Goal: Task Accomplishment & Management: Use online tool/utility

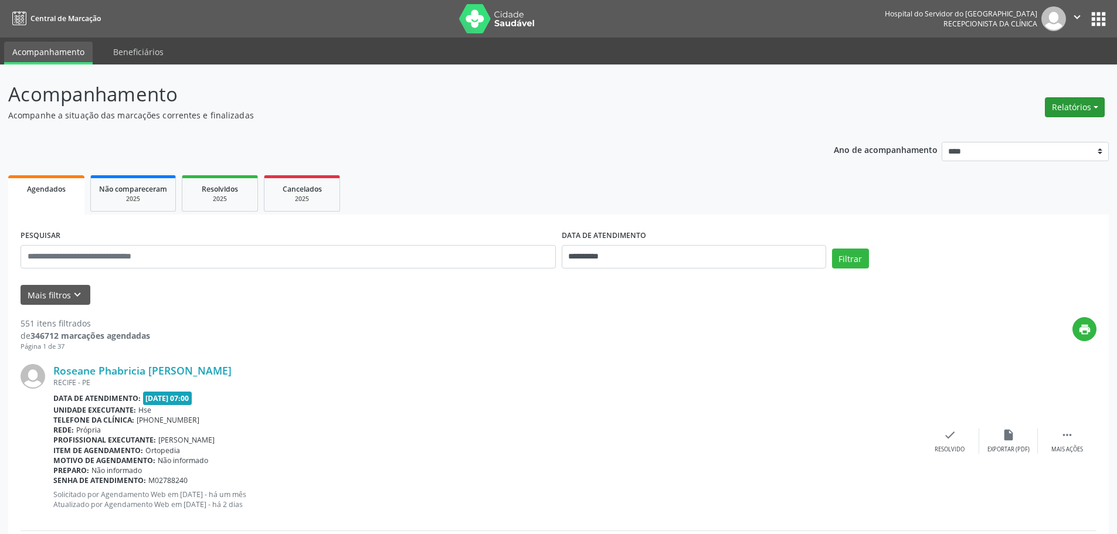
click at [1068, 105] on button "Relatórios" at bounding box center [1075, 107] width 60 height 20
click at [1009, 135] on link "Agendamentos" at bounding box center [1042, 132] width 126 height 16
select select "*"
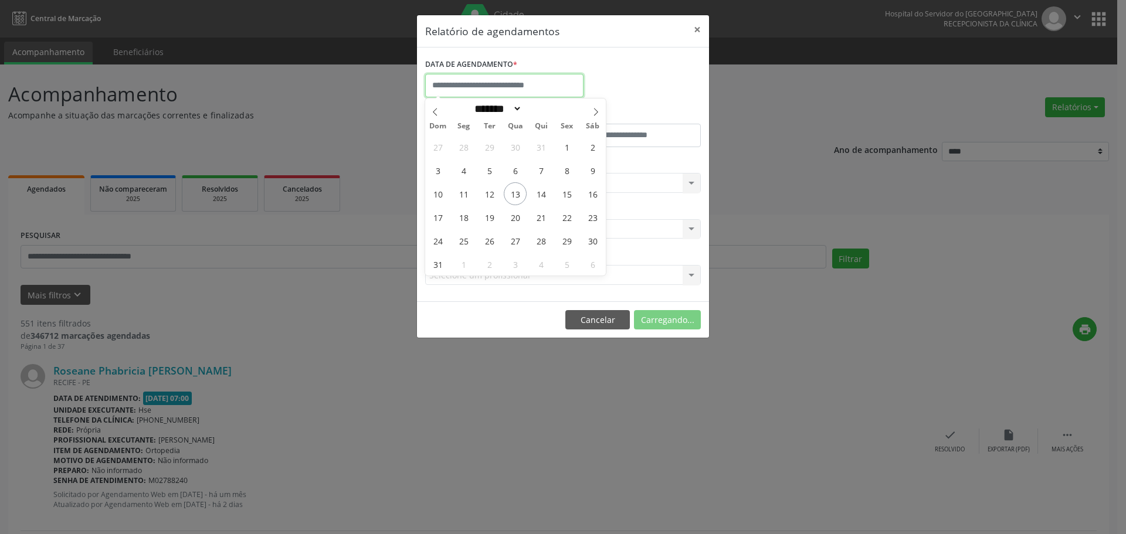
click at [488, 88] on input "text" at bounding box center [504, 85] width 158 height 23
click at [517, 195] on span "13" at bounding box center [515, 193] width 23 height 23
type input "**********"
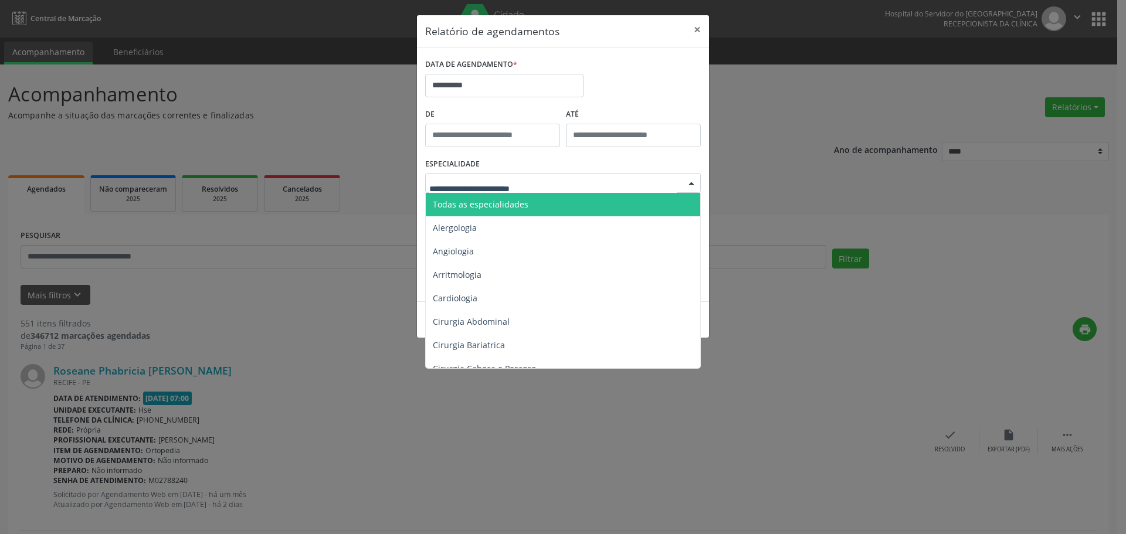
click at [507, 201] on span "Todas as especialidades" at bounding box center [481, 204] width 96 height 11
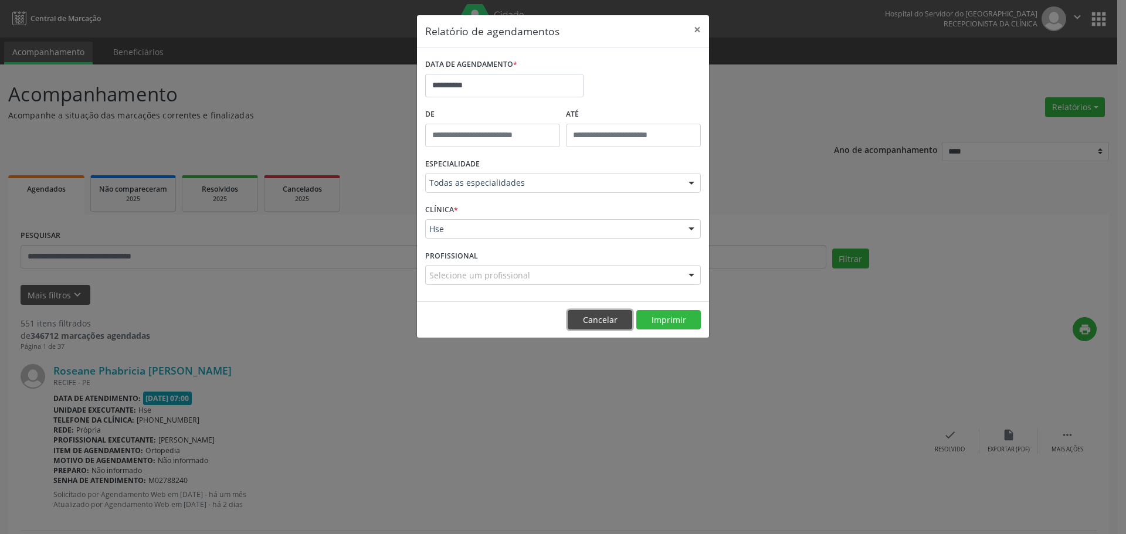
click at [591, 318] on button "Cancelar" at bounding box center [600, 320] width 65 height 20
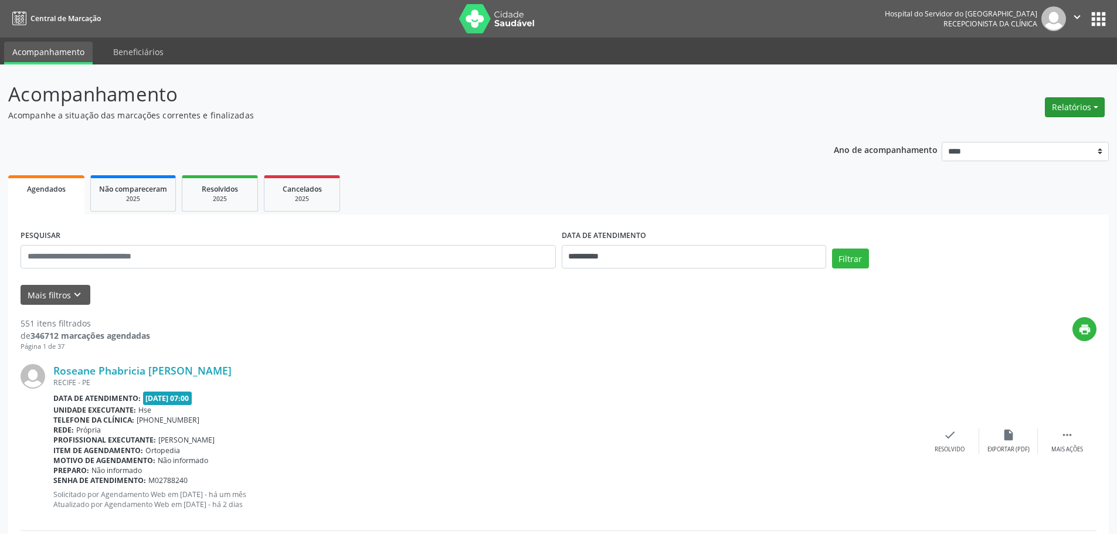
drag, startPoint x: 1074, startPoint y: 107, endPoint x: 1062, endPoint y: 111, distance: 12.8
click at [1074, 107] on button "Relatórios" at bounding box center [1075, 107] width 60 height 20
click at [1037, 126] on link "Agendamentos" at bounding box center [1042, 132] width 126 height 16
select select "*"
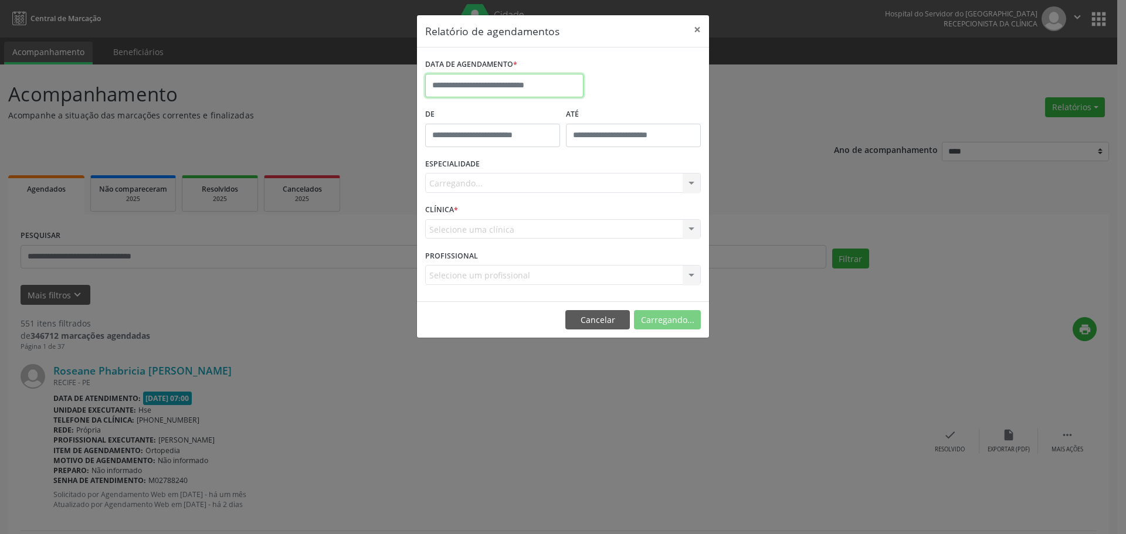
click at [469, 86] on input "text" at bounding box center [504, 85] width 158 height 23
click at [537, 189] on span "14" at bounding box center [540, 193] width 23 height 23
type input "**********"
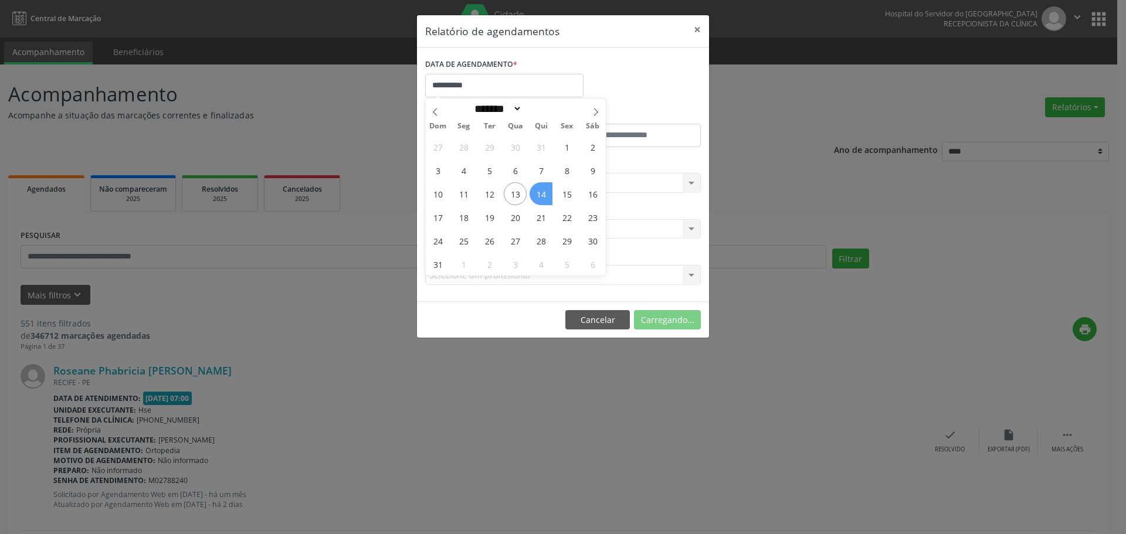
click at [537, 189] on span "14" at bounding box center [540, 193] width 23 height 23
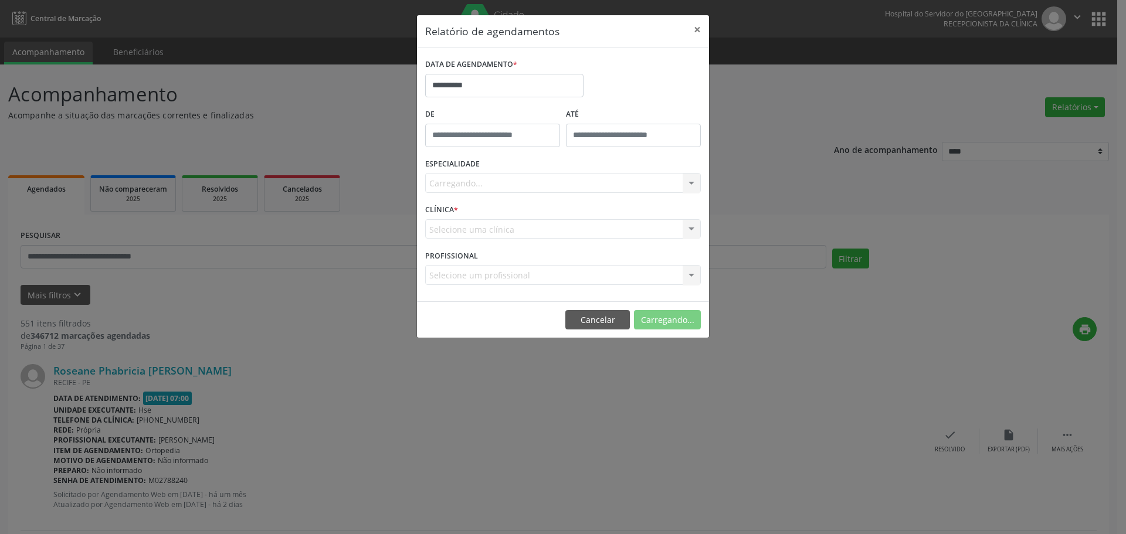
click at [483, 181] on div "Carregando... Todas as especialidades Alergologia Angiologia Arritmologia Cardi…" at bounding box center [563, 183] width 276 height 20
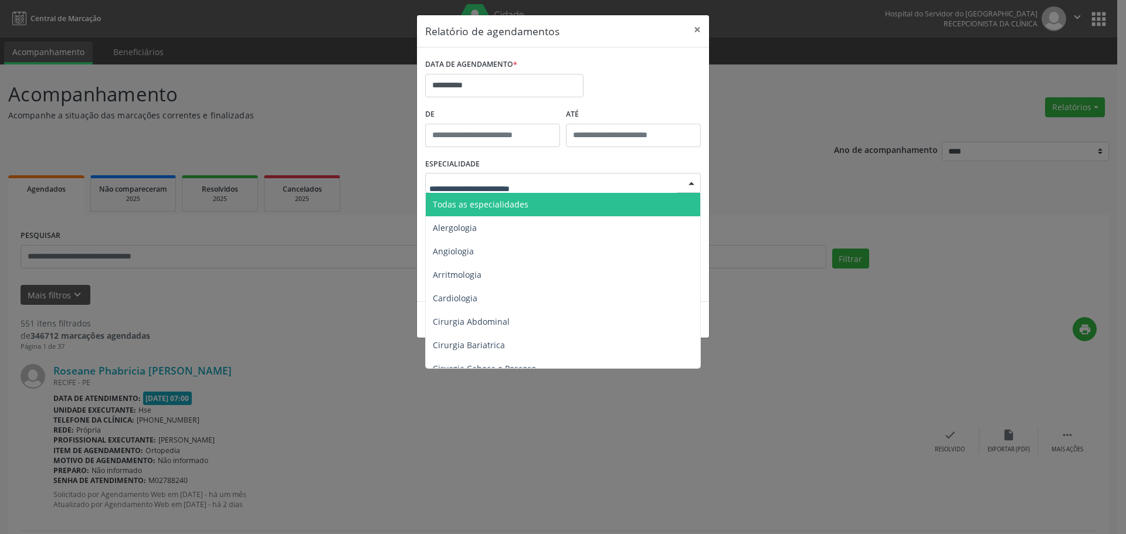
click at [505, 204] on span "Todas as especialidades" at bounding box center [481, 204] width 96 height 11
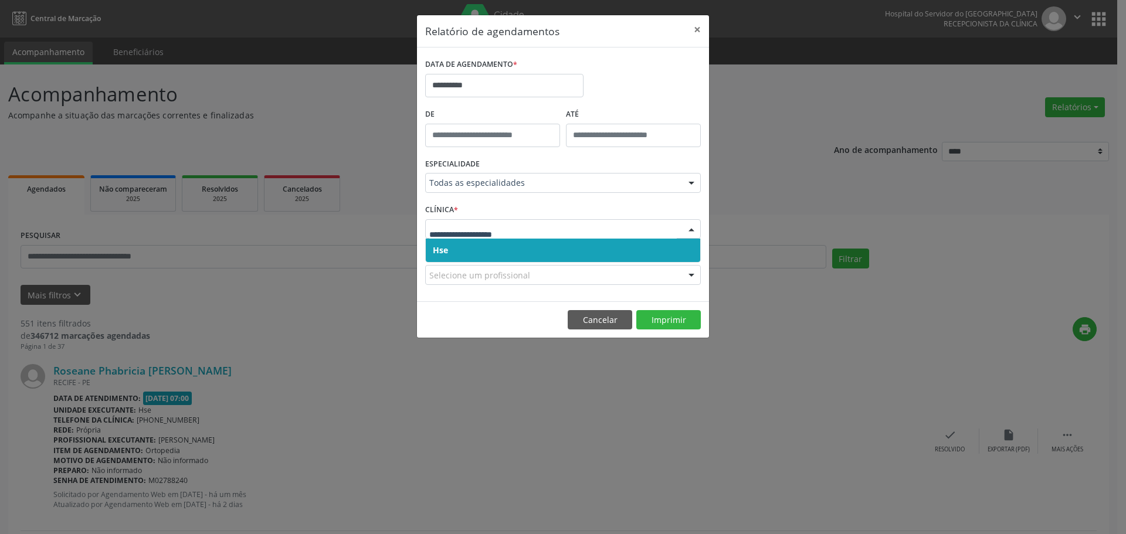
click at [467, 247] on span "Hse" at bounding box center [563, 250] width 274 height 23
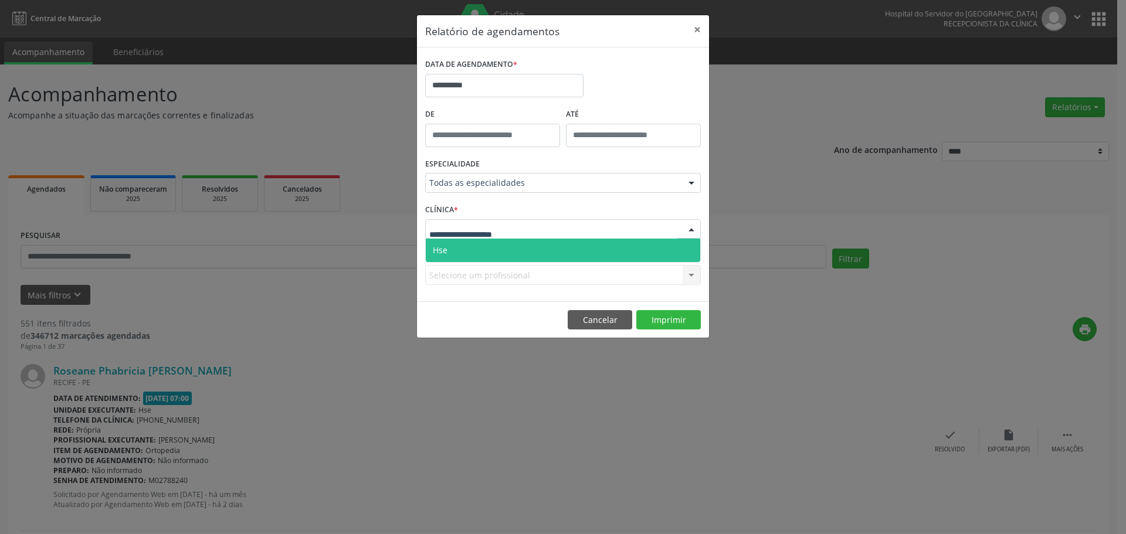
click at [476, 246] on span "Hse" at bounding box center [563, 250] width 274 height 23
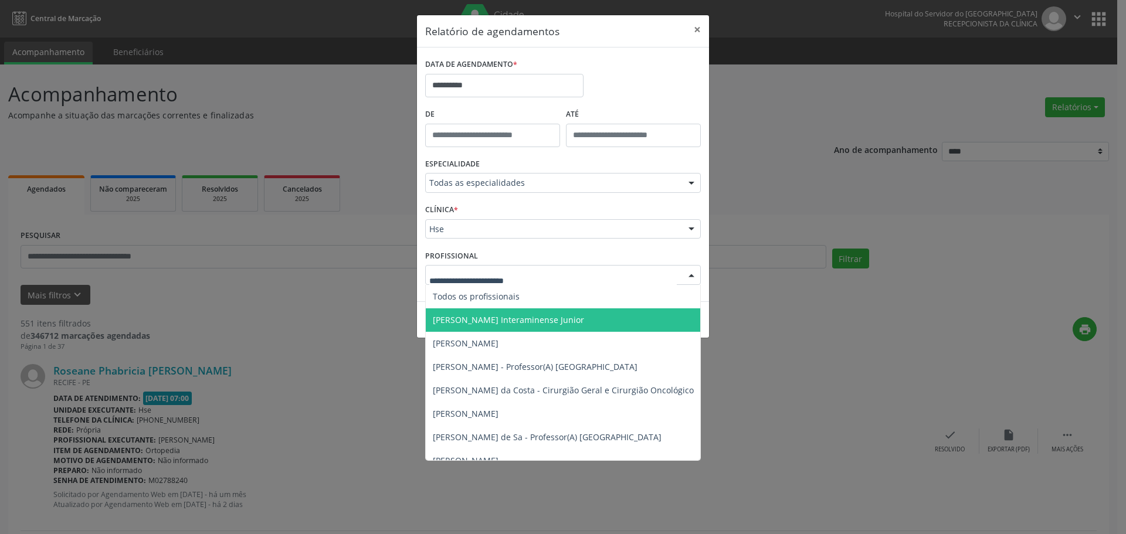
type input "*"
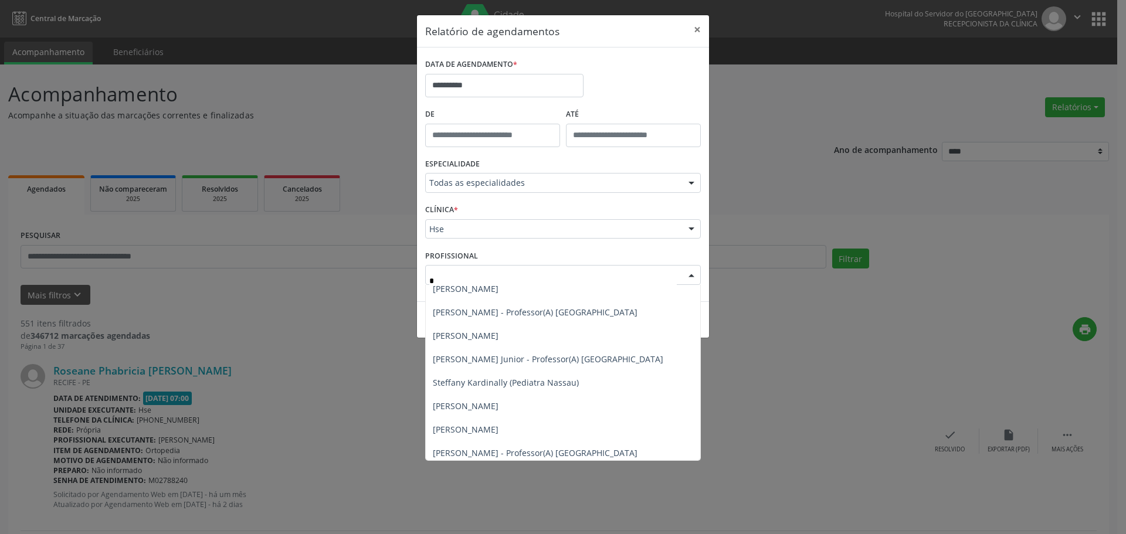
scroll to position [7388, 0]
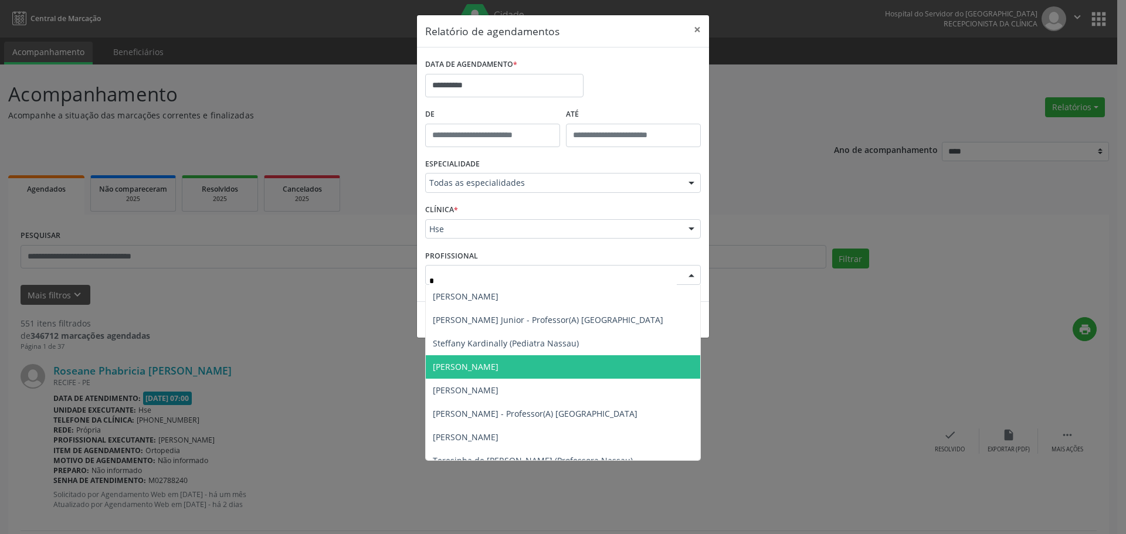
click at [498, 365] on span "[PERSON_NAME]" at bounding box center [466, 366] width 66 height 11
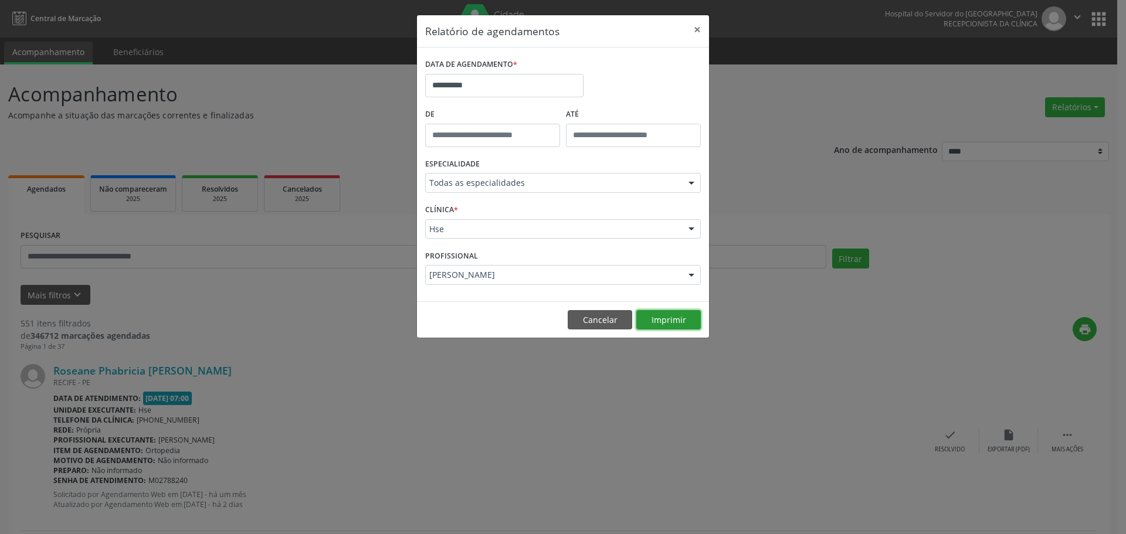
click at [673, 315] on button "Imprimir" at bounding box center [668, 320] width 65 height 20
